Goal: Task Accomplishment & Management: Use online tool/utility

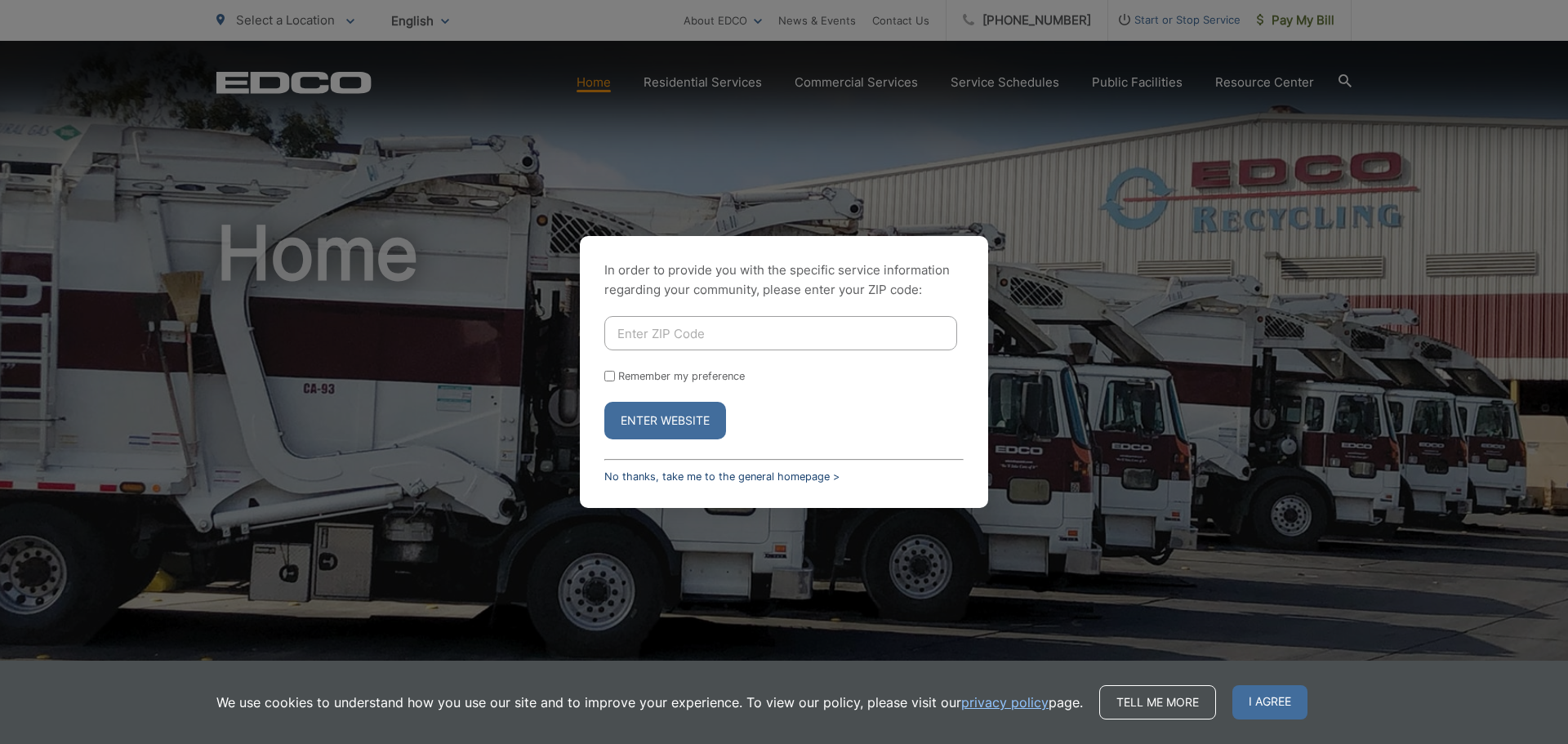
click at [705, 478] on link "No thanks, take me to the general homepage >" at bounding box center [722, 477] width 235 height 12
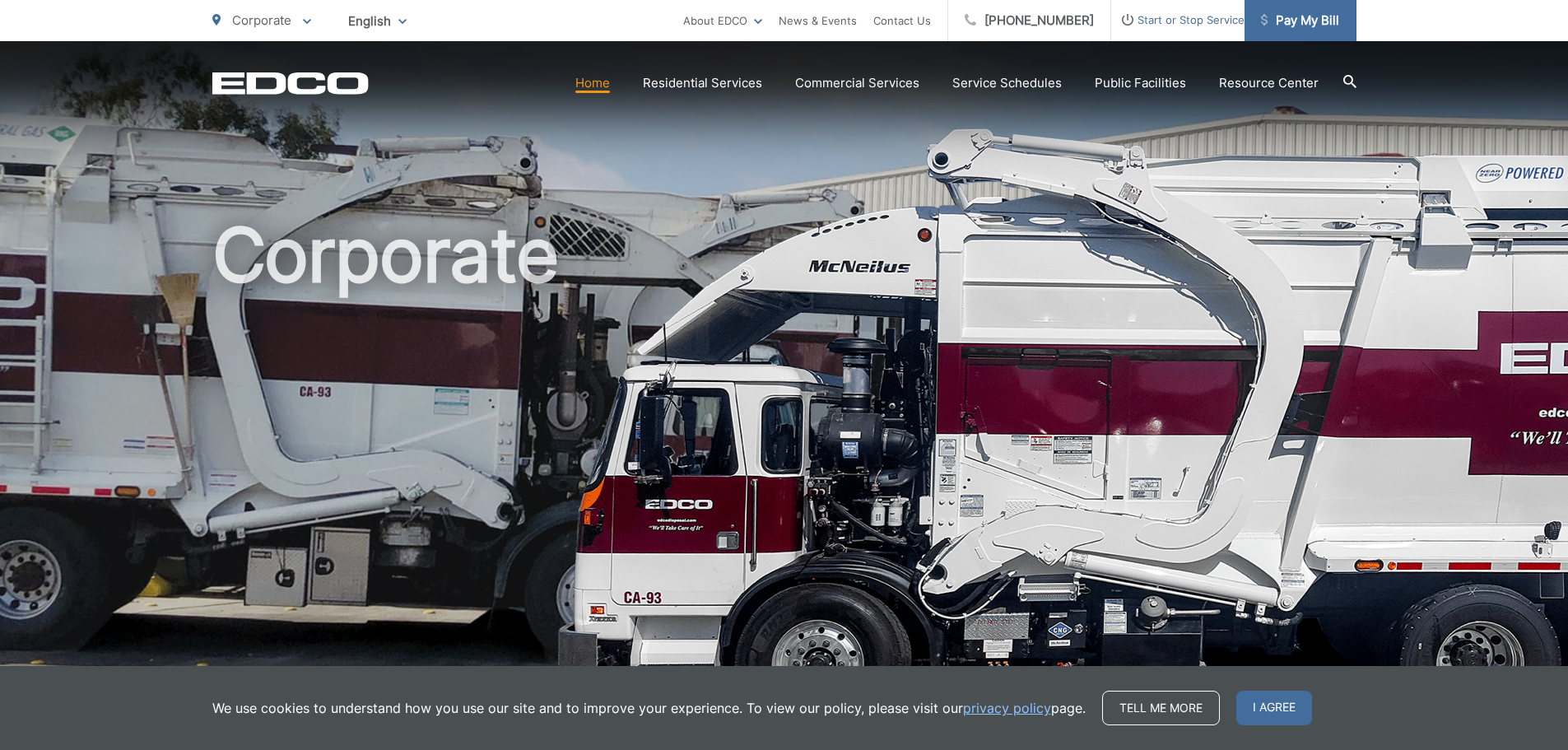
click at [1296, 16] on span "Pay My Bill" at bounding box center [1300, 20] width 78 height 20
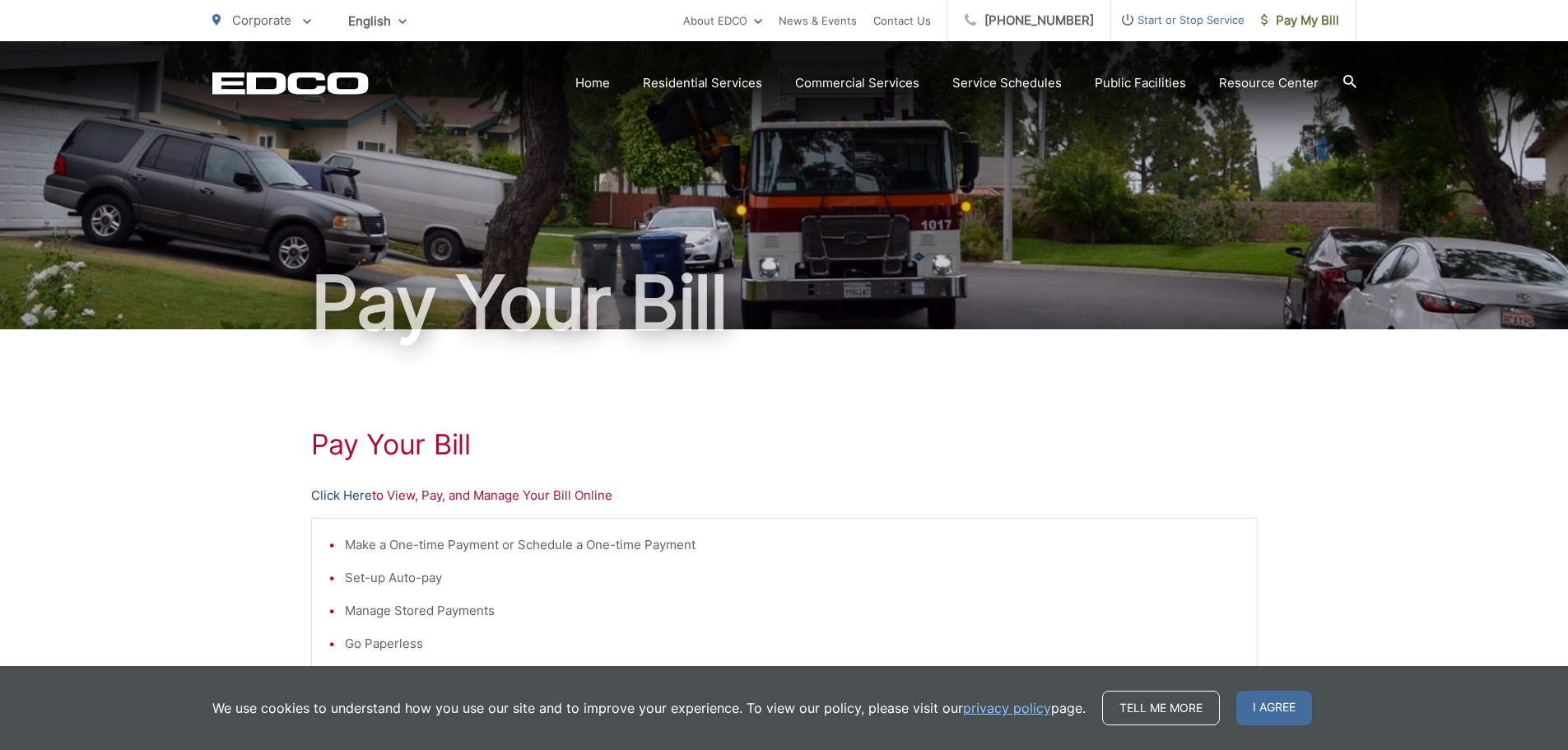
click at [333, 498] on link "Click Here" at bounding box center [342, 495] width 61 height 20
